Goal: Transaction & Acquisition: Subscribe to service/newsletter

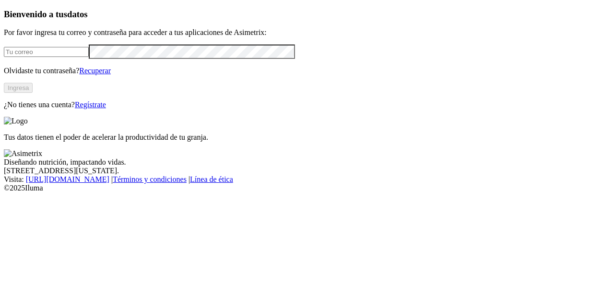
type input "[PERSON_NAME][EMAIL_ADDRESS][PERSON_NAME][DOMAIN_NAME]"
click at [106, 109] on link "Regístrate" at bounding box center [90, 105] width 31 height 8
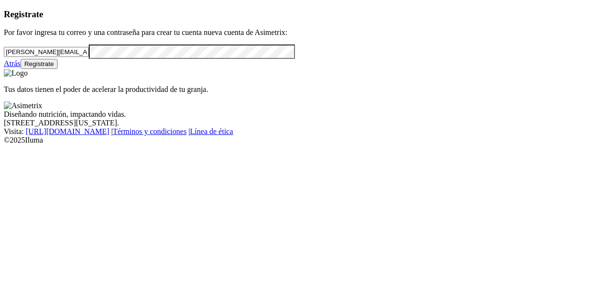
click at [81, 57] on input "paula.duque@asimetrix.co" at bounding box center [46, 52] width 85 height 10
click at [80, 57] on input "jgomez@aliforte.com.ec" at bounding box center [46, 52] width 85 height 10
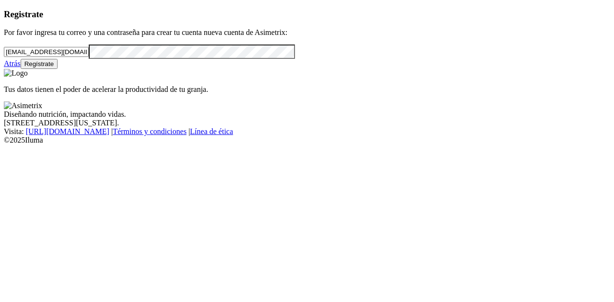
click at [80, 57] on input "jgomez@aliforte.com.ec" at bounding box center [46, 52] width 85 height 10
type input "jgomez@aliforte.com.ec"
click at [58, 69] on button "Regístrate" at bounding box center [39, 64] width 37 height 10
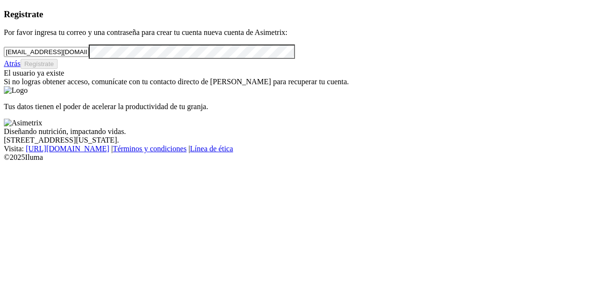
click at [21, 68] on link "Atrás" at bounding box center [12, 63] width 17 height 8
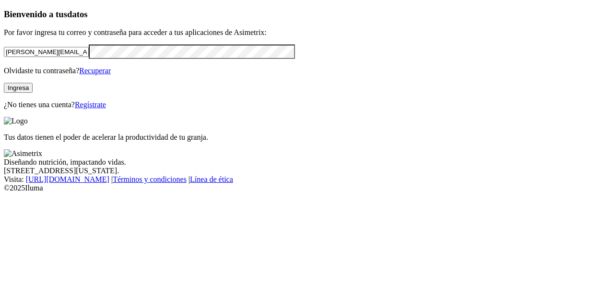
click at [89, 57] on input "paula.duque@asimetrix.co" at bounding box center [46, 52] width 85 height 10
type input "kfreire@aliforte.com.ec"
click at [463, 142] on p "Tus datos tienen el poder de acelerar la productividad de tu granja." at bounding box center [307, 137] width 606 height 9
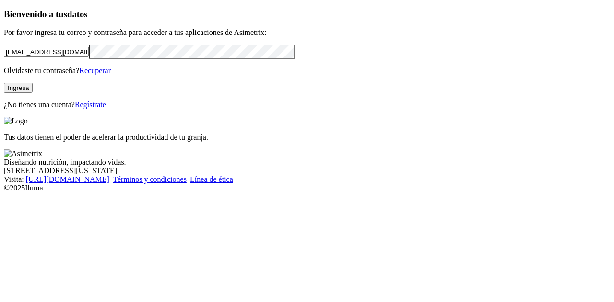
click input "submit" at bounding box center [0, 0] width 0 height 0
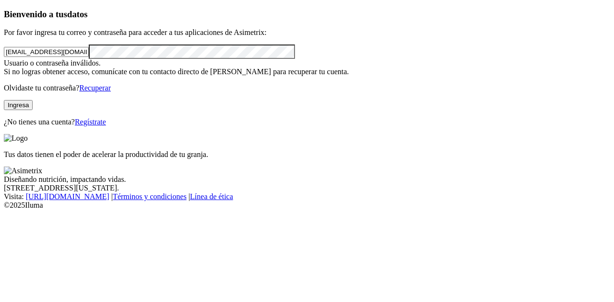
click input "submit" at bounding box center [0, 0] width 0 height 0
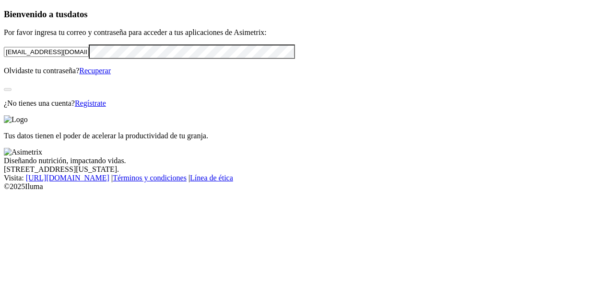
click at [209, 108] on div "Bienvenido a tus datos Por favor ingresa tu correo y contraseña para acceder a …" at bounding box center [307, 58] width 606 height 99
